Goal: Transaction & Acquisition: Purchase product/service

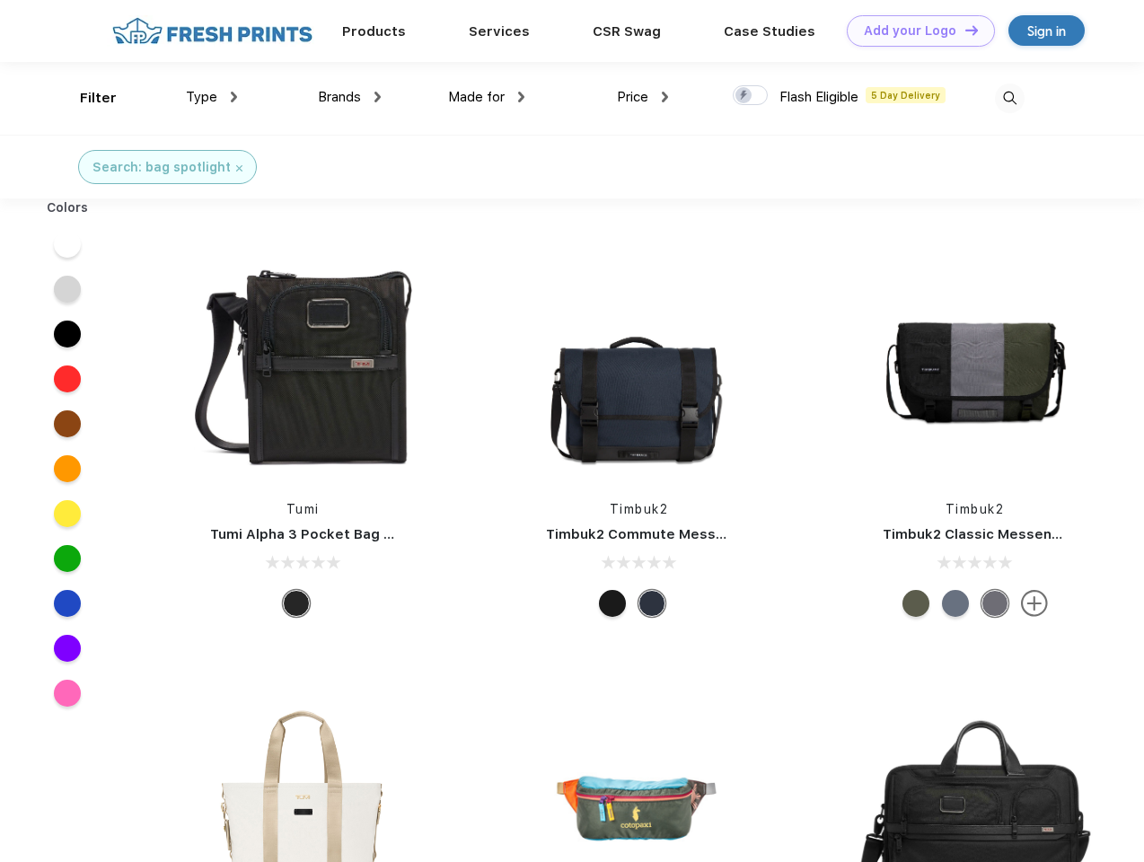
scroll to position [1, 0]
click at [914, 31] on link "Add your Logo Design Tool" at bounding box center [921, 30] width 148 height 31
click at [0, 0] on div "Design Tool" at bounding box center [0, 0] width 0 height 0
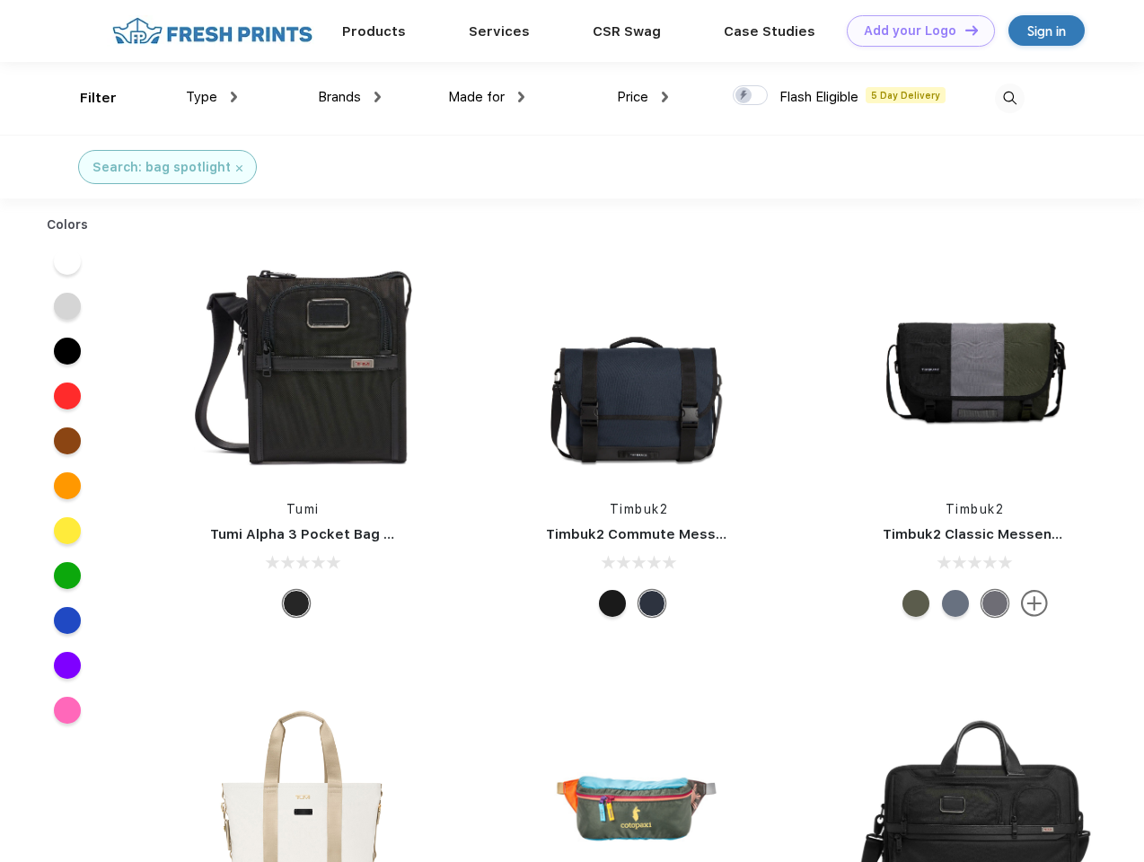
click at [963, 30] on link "Add your Logo Design Tool" at bounding box center [921, 30] width 148 height 31
click at [86, 98] on div "Filter" at bounding box center [98, 98] width 37 height 21
click at [212, 97] on span "Type" at bounding box center [201, 97] width 31 height 16
click at [349, 97] on span "Brands" at bounding box center [339, 97] width 43 height 16
click at [487, 97] on span "Made for" at bounding box center [476, 97] width 57 height 16
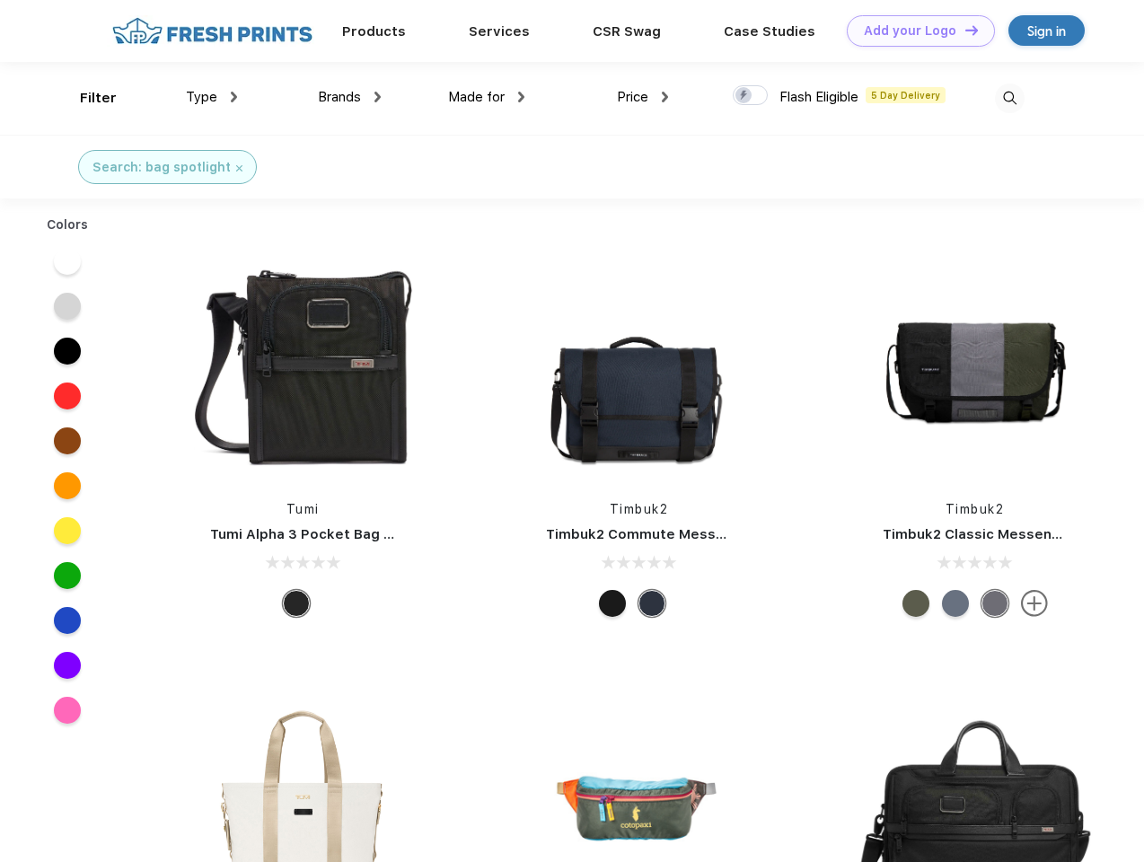
click at [643, 97] on span "Price" at bounding box center [632, 97] width 31 height 16
click at [750, 96] on div at bounding box center [750, 95] width 35 height 20
click at [744, 96] on input "checkbox" at bounding box center [739, 90] width 12 height 12
click at [1009, 98] on img at bounding box center [1010, 98] width 30 height 30
